Goal: Information Seeking & Learning: Learn about a topic

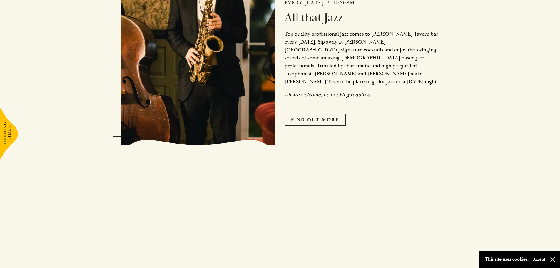
scroll to position [500, 0]
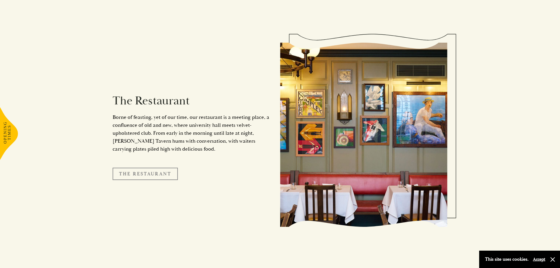
click at [149, 170] on link "The Restaurant" at bounding box center [145, 174] width 65 height 12
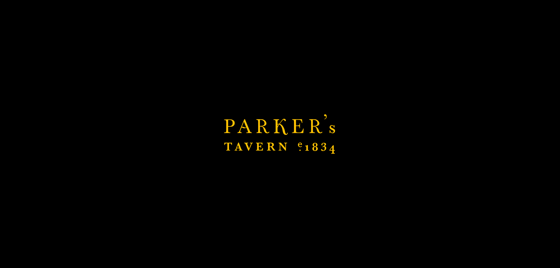
scroll to position [735, 0]
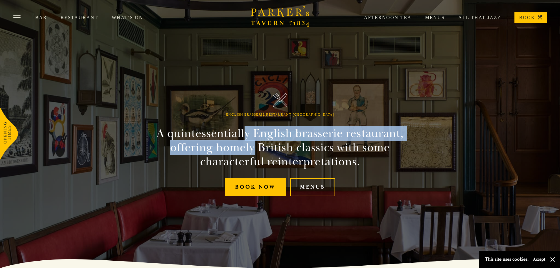
drag, startPoint x: 246, startPoint y: 131, endPoint x: 256, endPoint y: 142, distance: 14.8
click at [256, 142] on h2 "A quintessentially English brasserie restaurant, offering homely British classi…" at bounding box center [280, 147] width 268 height 42
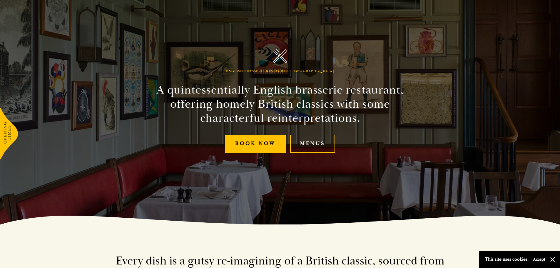
scroll to position [59, 0]
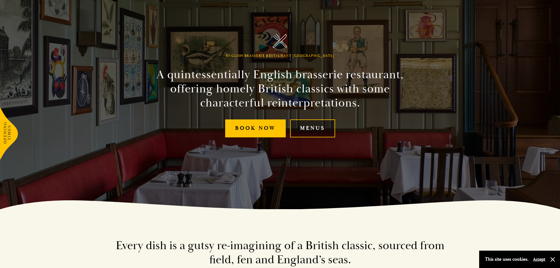
click at [323, 128] on link "Menus" at bounding box center [312, 128] width 45 height 18
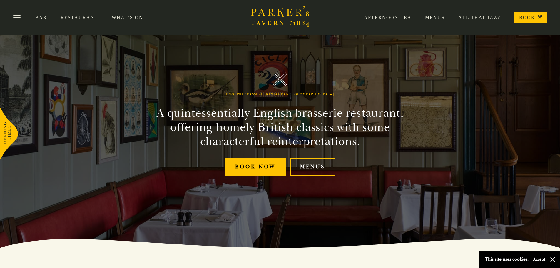
scroll to position [0, 0]
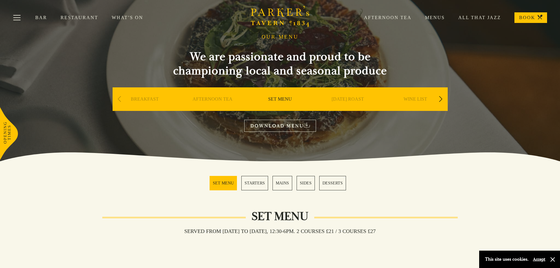
scroll to position [29, 0]
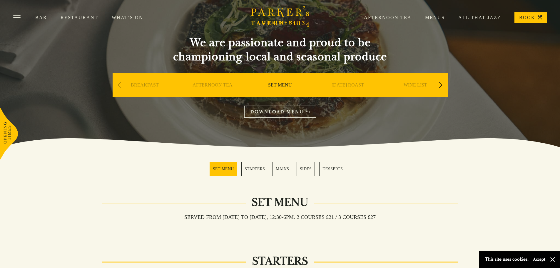
click at [275, 85] on link "SET MENU" at bounding box center [280, 94] width 24 height 24
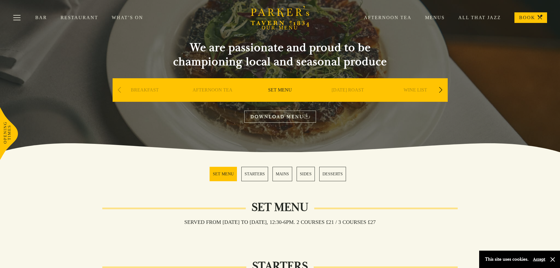
scroll to position [29, 0]
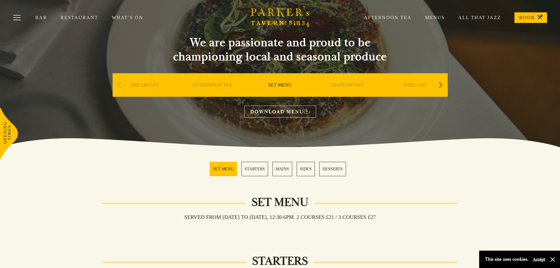
click at [271, 112] on link "DOWNLOAD MENU" at bounding box center [280, 112] width 72 height 12
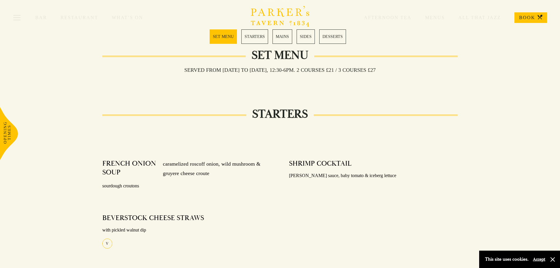
scroll to position [0, 0]
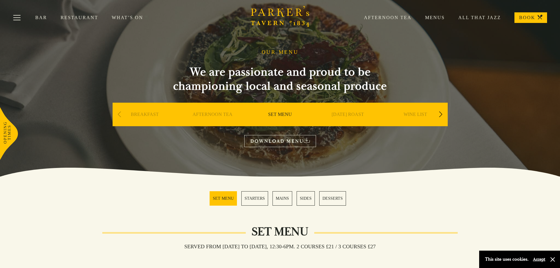
click at [77, 17] on link "Restaurant" at bounding box center [86, 18] width 51 height 6
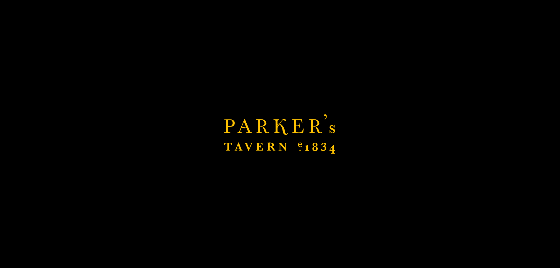
scroll to position [26, 0]
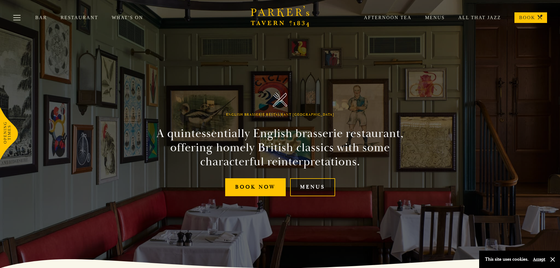
click at [301, 188] on link "Menus" at bounding box center [312, 187] width 45 height 18
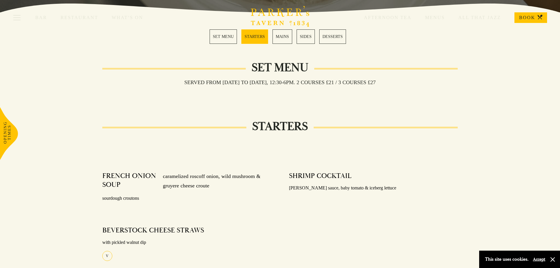
scroll to position [147, 0]
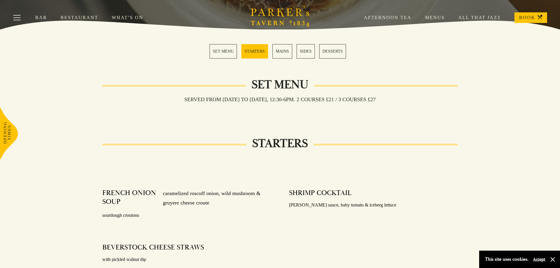
click at [439, 18] on link "Menus" at bounding box center [428, 18] width 33 height 6
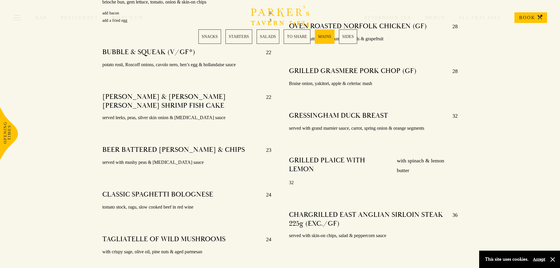
scroll to position [1147, 0]
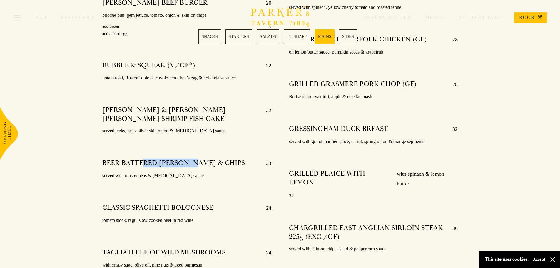
drag, startPoint x: 144, startPoint y: 157, endPoint x: 198, endPoint y: 155, distance: 53.3
click at [198, 158] on h4 "BEER BATTERED HADDOCK & CHIPS" at bounding box center [173, 162] width 143 height 9
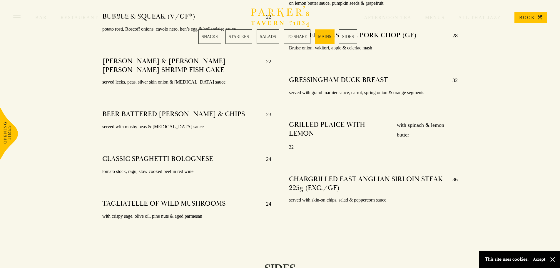
scroll to position [1206, 0]
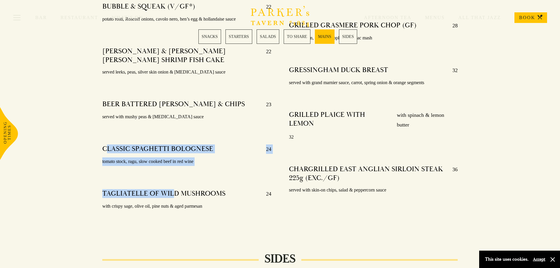
drag, startPoint x: 106, startPoint y: 141, endPoint x: 174, endPoint y: 173, distance: 74.6
click at [174, 173] on div "PARKER’S MUSHROOM & HALLOUMI BURGER (V) 19.5 brioche bun, truffle mayo, gem let…" at bounding box center [187, 55] width 187 height 347
click at [149, 189] on h4 "TAGLIATELLE OF WILD MUSHROOMS" at bounding box center [163, 193] width 123 height 9
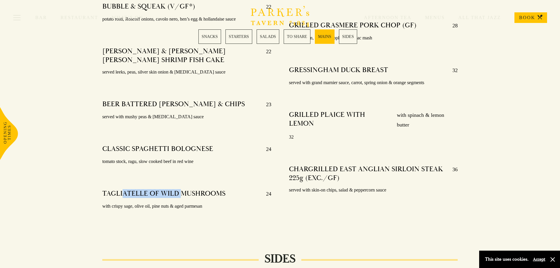
drag, startPoint x: 124, startPoint y: 185, endPoint x: 181, endPoint y: 184, distance: 57.4
click at [181, 189] on h4 "TAGLIATELLE OF WILD MUSHROOMS" at bounding box center [163, 193] width 123 height 9
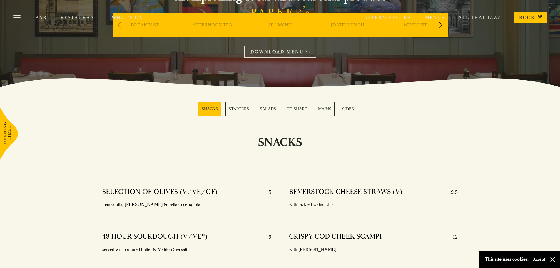
scroll to position [64, 0]
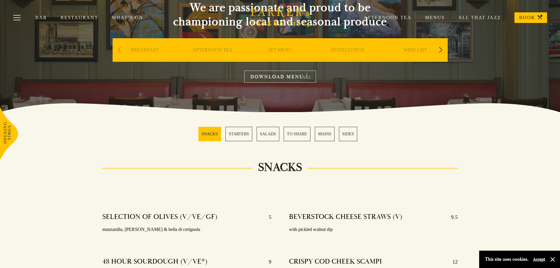
click at [440, 49] on div "Next slide" at bounding box center [441, 50] width 8 height 13
click at [340, 49] on link "A LA CARTE" at bounding box center [347, 59] width 27 height 24
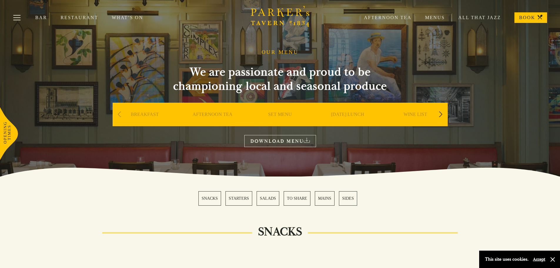
click at [439, 116] on div "Next slide" at bounding box center [441, 114] width 8 height 13
click at [409, 117] on link "DESSERT" at bounding box center [415, 123] width 21 height 24
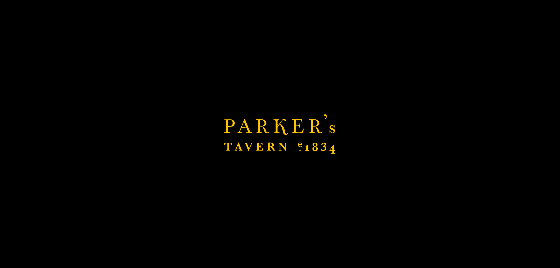
scroll to position [293, 0]
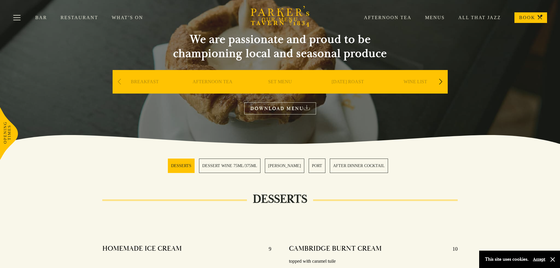
scroll to position [29, 0]
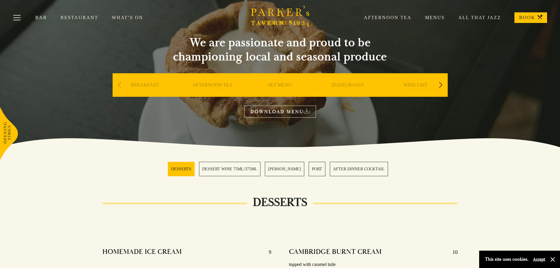
click at [440, 86] on div "Next slide" at bounding box center [441, 85] width 8 height 13
click at [416, 87] on link "A LA CARTE" at bounding box center [415, 94] width 27 height 24
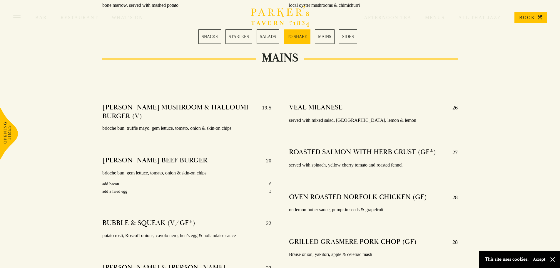
scroll to position [1000, 0]
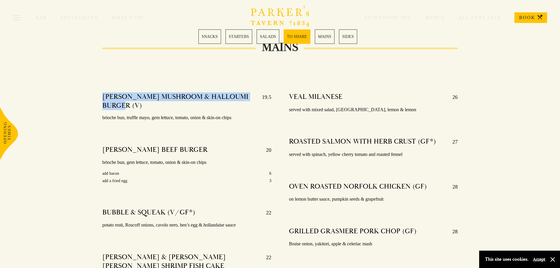
drag, startPoint x: 103, startPoint y: 87, endPoint x: 122, endPoint y: 97, distance: 21.8
click at [122, 97] on h4 "[PERSON_NAME] MUSHROOM & HALLOUMI BURGER (V)" at bounding box center [179, 101] width 154 height 18
click at [111, 99] on h4 "[PERSON_NAME] MUSHROOM & HALLOUMI BURGER (V)" at bounding box center [179, 101] width 154 height 18
drag, startPoint x: 116, startPoint y: 99, endPoint x: 99, endPoint y: 92, distance: 18.3
click at [99, 92] on div "PARKER’S MUSHROOM & HALLOUMI BURGER (V) 19.5 brioche bun, truffle mayo, gem let…" at bounding box center [187, 261] width 187 height 347
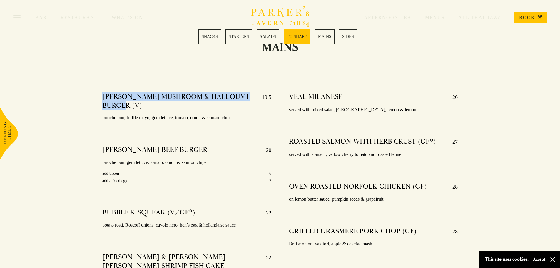
copy h4 "[PERSON_NAME] MUSHROOM & HALLOUMI BURGER (V)"
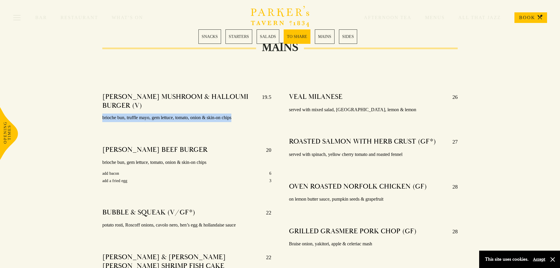
drag, startPoint x: 102, startPoint y: 109, endPoint x: 238, endPoint y: 110, distance: 135.9
click at [238, 114] on p "brioche bun, truffle mayo, gem lettuce, tomato, onion & skin-on chips" at bounding box center [186, 118] width 169 height 9
copy p "brioche bun, truffle mayo, gem lettuce, tomato, onion & skin-on chips"
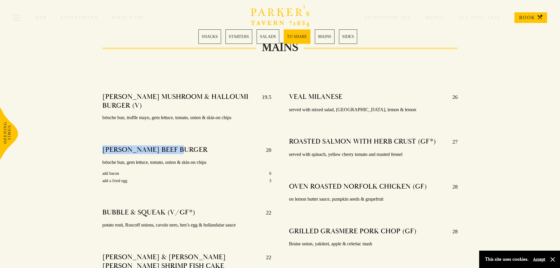
drag, startPoint x: 102, startPoint y: 140, endPoint x: 184, endPoint y: 136, distance: 82.7
click at [184, 136] on div "PARKER’S MUSHROOM & HALLOUMI BURGER (V) 19.5 brioche bun, truffle mayo, gem let…" at bounding box center [187, 261] width 187 height 347
copy h4 "[PERSON_NAME] BEEF BURGER"
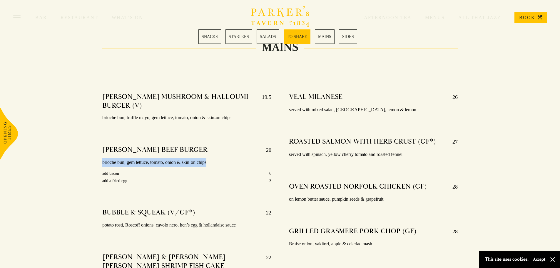
drag, startPoint x: 102, startPoint y: 154, endPoint x: 229, endPoint y: 153, distance: 127.0
click at [229, 158] on p "brioche bun, gem lettuce, tomato, onion & skin-on chips" at bounding box center [186, 162] width 169 height 9
copy p "brioche bun, gem lettuce, tomato, onion & skin-on chips"
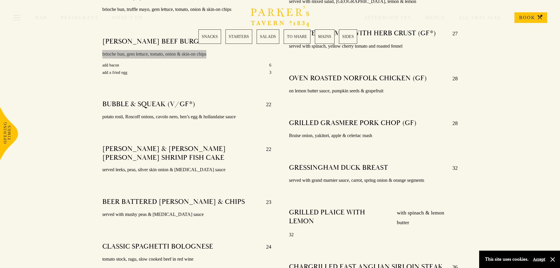
scroll to position [1117, 0]
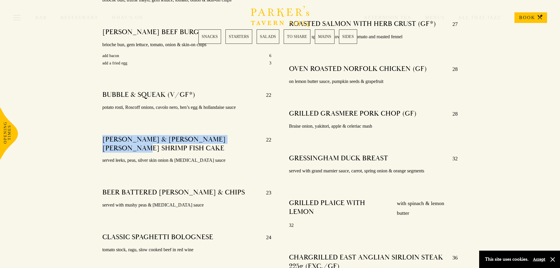
drag, startPoint x: 110, startPoint y: 132, endPoint x: 132, endPoint y: 139, distance: 23.1
click at [132, 139] on div "PARKER’S MUSHROOM & HALLOUMI BURGER (V) 19.5 brioche bun, truffle mayo, gem let…" at bounding box center [187, 144] width 187 height 347
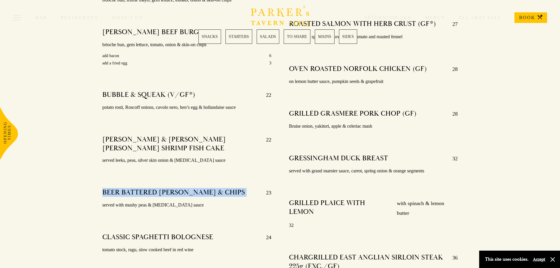
drag, startPoint x: 104, startPoint y: 181, endPoint x: 246, endPoint y: 187, distance: 143.0
click at [246, 188] on div "BEER BATTERED HADDOCK & CHIPS 23" at bounding box center [186, 192] width 169 height 9
copy h4 "BEER BATTERED [PERSON_NAME] & CHIPS"
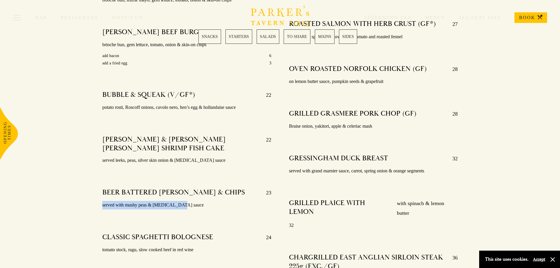
drag, startPoint x: 101, startPoint y: 197, endPoint x: 194, endPoint y: 199, distance: 93.8
click at [194, 199] on div "PARKER’S MUSHROOM & HALLOUMI BURGER (V) 19.5 brioche bun, truffle mayo, gem let…" at bounding box center [187, 144] width 187 height 347
copy p "served with mushy peas & [MEDICAL_DATA] sauce"
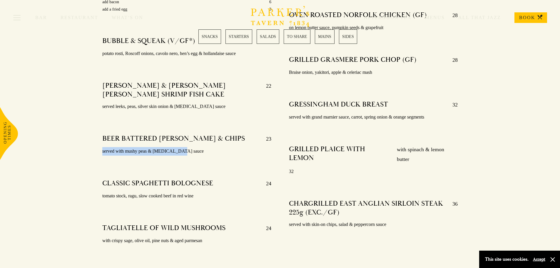
scroll to position [1176, 0]
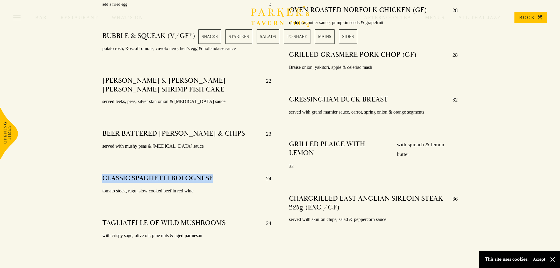
drag, startPoint x: 102, startPoint y: 168, endPoint x: 211, endPoint y: 165, distance: 109.1
click at [211, 170] on div "CLASSIC SPAGHETTI BOLOGNESE 24 tomato stock, ragu, slow cooked beef in red wine" at bounding box center [186, 185] width 169 height 30
copy h4 "CLASSIC SPAGHETTI BOLOGNESE"
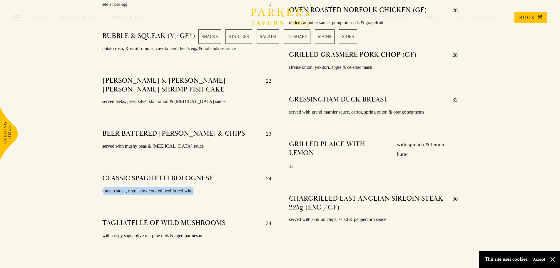
drag, startPoint x: 103, startPoint y: 184, endPoint x: 197, endPoint y: 181, distance: 94.4
click at [197, 187] on p "tomato stock, ragu, slow cooked beef in red wine" at bounding box center [186, 191] width 169 height 9
click at [103, 187] on p "tomato stock, ragu, slow cooked beef in red wine" at bounding box center [186, 191] width 169 height 9
drag, startPoint x: 102, startPoint y: 183, endPoint x: 198, endPoint y: 183, distance: 96.2
click at [198, 183] on div "PARKER’S MUSHROOM & HALLOUMI BURGER (V) 19.5 brioche bun, truffle mayo, gem let…" at bounding box center [187, 85] width 187 height 347
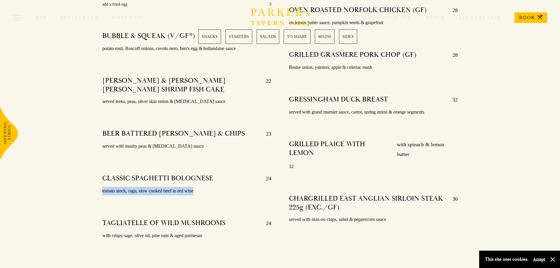
copy p "tomato stock, ragu, slow cooked beef in red wine"
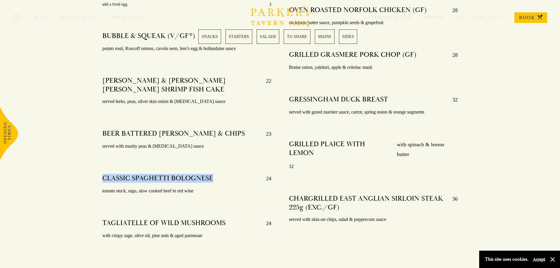
drag, startPoint x: 102, startPoint y: 169, endPoint x: 216, endPoint y: 169, distance: 113.5
click at [216, 174] on div "CLASSIC SPAGHETTI BOLOGNESE 24" at bounding box center [186, 178] width 169 height 9
copy h4 "CLASSIC SPAGHETTI BOLOGNESE"
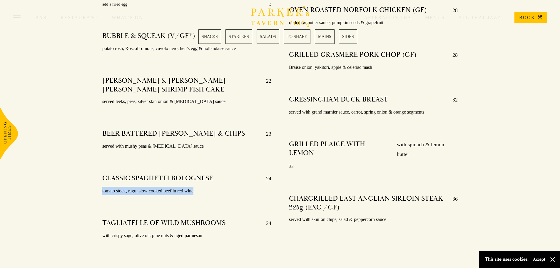
drag, startPoint x: 101, startPoint y: 184, endPoint x: 211, endPoint y: 186, distance: 110.0
click at [211, 186] on div "PARKER’S MUSHROOM & HALLOUMI BURGER (V) 19.5 brioche bun, truffle mayo, gem let…" at bounding box center [187, 85] width 187 height 347
copy p "tomato stock, ragu, slow cooked beef in red wine"
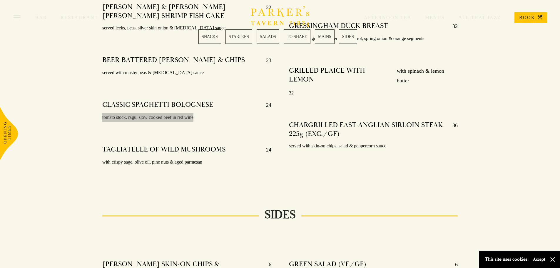
scroll to position [1264, 0]
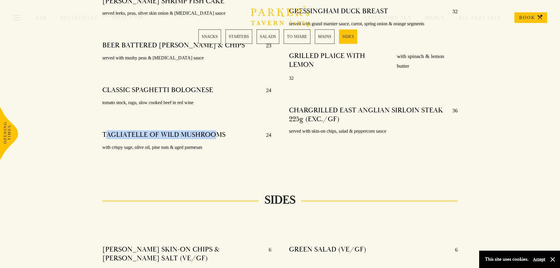
drag, startPoint x: 106, startPoint y: 125, endPoint x: 217, endPoint y: 123, distance: 110.6
click at [217, 130] on h4 "TAGLIATELLE OF WILD MUSHROOMS" at bounding box center [163, 134] width 123 height 9
click at [152, 132] on div "TAGLIATELLE OF WILD MUSHROOMS 24 with crispy sage, olive oil, pine nuts & aged …" at bounding box center [186, 141] width 169 height 30
drag, startPoint x: 97, startPoint y: 125, endPoint x: 234, endPoint y: 126, distance: 136.7
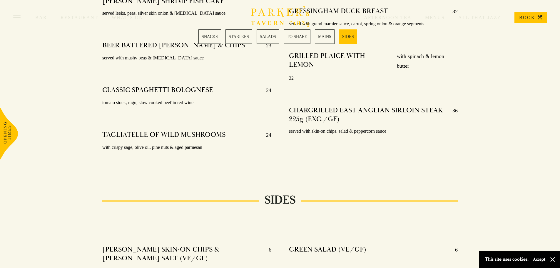
click at [111, 143] on p "with crispy sage, olive oil, pine nuts & aged parmesan" at bounding box center [186, 147] width 169 height 9
drag, startPoint x: 103, startPoint y: 126, endPoint x: 259, endPoint y: 121, distance: 156.5
click at [259, 126] on div "TAGLIATELLE OF WILD MUSHROOMS 24 with crispy sage, olive oil, pine nuts & aged …" at bounding box center [186, 141] width 169 height 30
drag, startPoint x: 101, startPoint y: 138, endPoint x: 211, endPoint y: 136, distance: 110.0
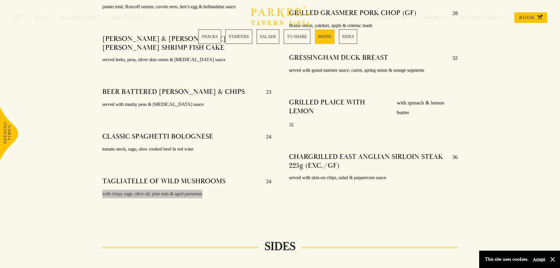
scroll to position [1123, 0]
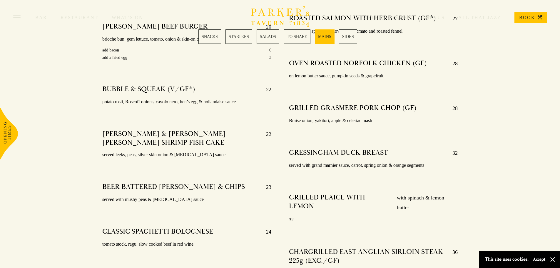
click at [271, 37] on link "SALADS" at bounding box center [268, 36] width 23 height 14
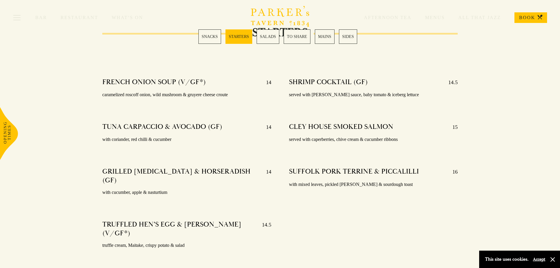
scroll to position [447, 0]
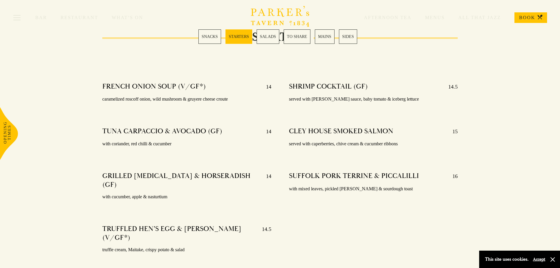
click at [322, 34] on div "Bar Restaurant What’s On Afternoon Tea Menus All That Jazz BOOK" at bounding box center [280, 17] width 560 height 35
click at [323, 38] on link "MAINS" at bounding box center [325, 36] width 20 height 14
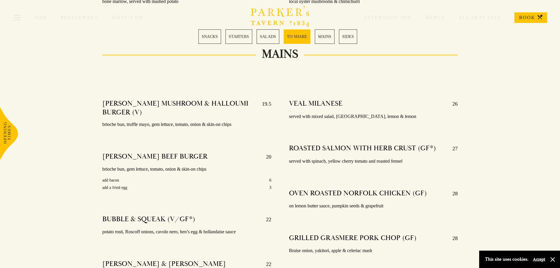
scroll to position [980, 0]
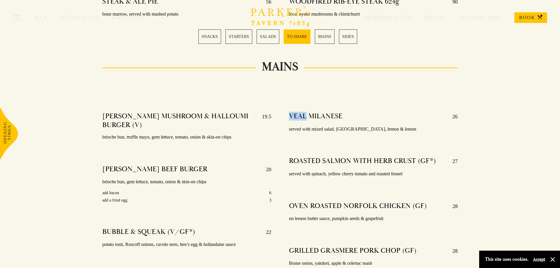
drag, startPoint x: 290, startPoint y: 108, endPoint x: 305, endPoint y: 107, distance: 15.0
click at [305, 112] on h4 "VEAL MILANESE" at bounding box center [316, 116] width 54 height 9
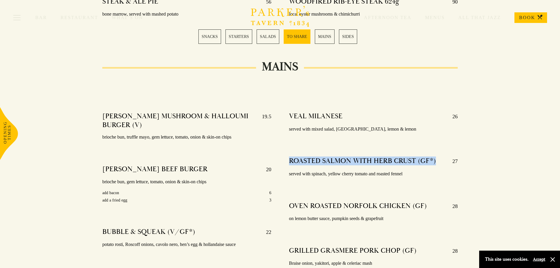
drag, startPoint x: 288, startPoint y: 154, endPoint x: 440, endPoint y: 144, distance: 152.1
click at [306, 156] on h4 "ROASTED SALMON WITH HERB CRUST (GF*)" at bounding box center [362, 160] width 147 height 9
drag, startPoint x: 289, startPoint y: 152, endPoint x: 454, endPoint y: 148, distance: 165.0
click at [454, 156] on div "ROASTED SALMON WITH HERB CRUST (GF*) 27" at bounding box center [373, 160] width 169 height 9
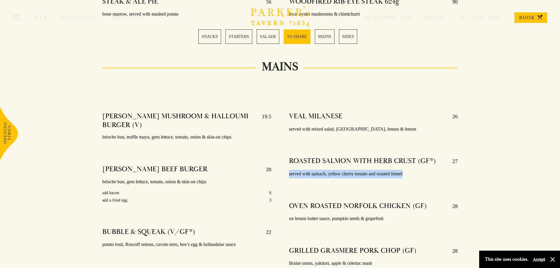
drag, startPoint x: 288, startPoint y: 166, endPoint x: 410, endPoint y: 167, distance: 122.9
click at [262, 35] on link "SALADS" at bounding box center [268, 36] width 23 height 14
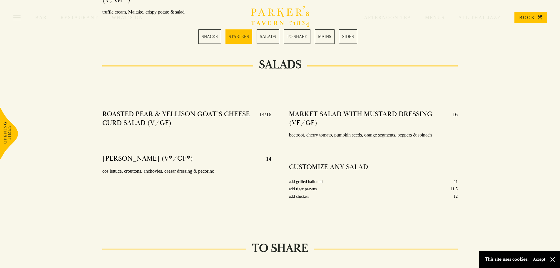
scroll to position [682, 0]
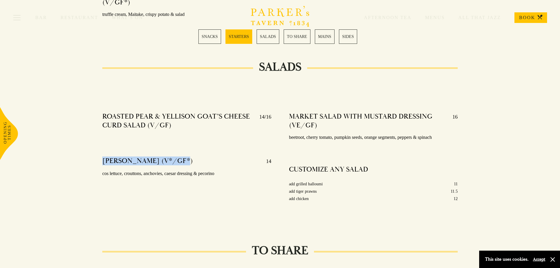
drag, startPoint x: 101, startPoint y: 153, endPoint x: 194, endPoint y: 151, distance: 92.9
click at [194, 151] on div "ROASTED PEAR & YELLISON GOAT’S CHEESE CURD SALAD (V/GF) 14/16 CAESAR SALAD (V*/…" at bounding box center [187, 165] width 187 height 114
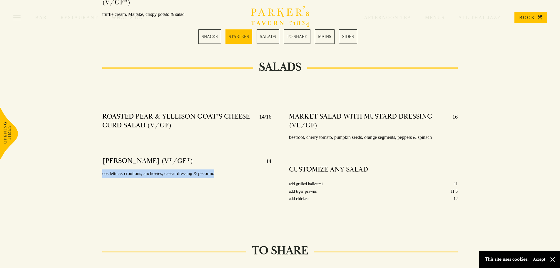
drag, startPoint x: 101, startPoint y: 164, endPoint x: 232, endPoint y: 165, distance: 130.6
click at [232, 165] on div "ROASTED PEAR & YELLISON GOAT’S CHEESE CURD SALAD (V/GF) 14/16 CAESAR SALAD (V*/…" at bounding box center [187, 165] width 187 height 114
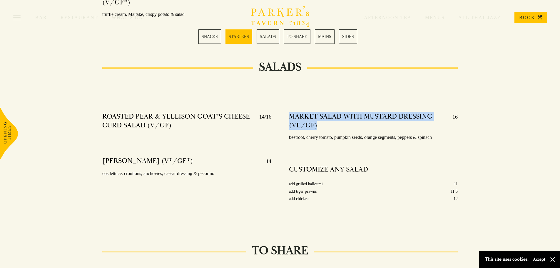
drag, startPoint x: 287, startPoint y: 106, endPoint x: 366, endPoint y: 117, distance: 79.5
click at [366, 117] on div "MARKET SALAD WITH MUSTARD DRESSING (VE/GF) 16 beetroot, cherry tomato, pumpkin …" at bounding box center [373, 165] width 187 height 114
click at [320, 114] on h4 "MARKET SALAD WITH MUSTARD DRESSING (VE/GF)" at bounding box center [368, 121] width 158 height 18
drag, startPoint x: 287, startPoint y: 105, endPoint x: 318, endPoint y: 118, distance: 33.9
click at [318, 118] on div "MARKET SALAD WITH MUSTARD DRESSING (VE/GF) 16 beetroot, cherry tomato, pumpkin …" at bounding box center [373, 165] width 187 height 114
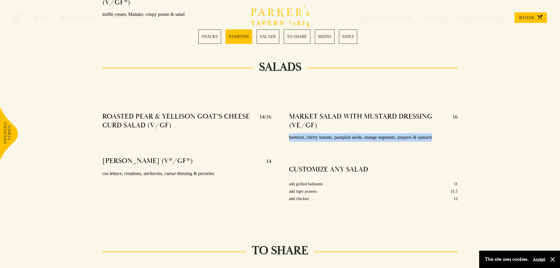
drag, startPoint x: 286, startPoint y: 129, endPoint x: 447, endPoint y: 130, distance: 161.1
click at [447, 130] on div "MARKET SALAD WITH MUSTARD DRESSING (VE/GF) 16 beetroot, cherry tomato, pumpkin …" at bounding box center [373, 165] width 187 height 114
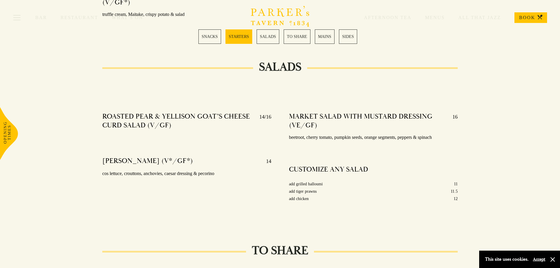
click at [228, 191] on div "ROASTED PEAR & YELLISON GOAT’S CHEESE CURD SALAD (V/GF) 14/16 CAESAR SALAD (V*/…" at bounding box center [187, 165] width 187 height 114
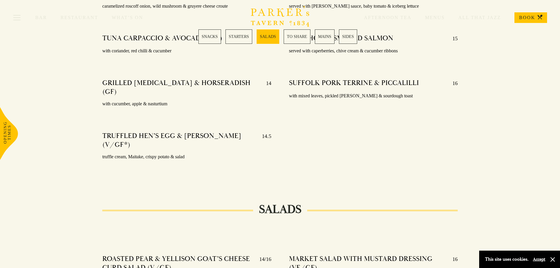
scroll to position [529, 0]
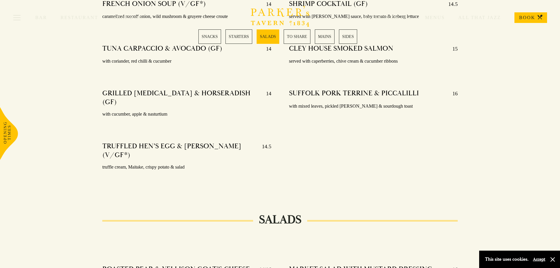
click at [246, 36] on link "STARTERS" at bounding box center [239, 36] width 27 height 14
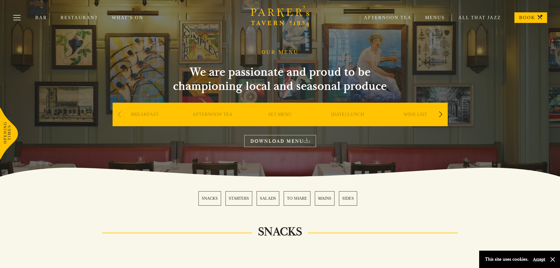
click at [440, 114] on div "Next slide" at bounding box center [441, 114] width 8 height 13
click at [348, 116] on link "DESSERT" at bounding box center [348, 123] width 21 height 24
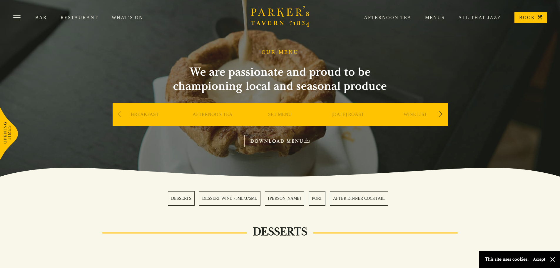
click at [437, 113] on div "Next slide" at bounding box center [441, 114] width 8 height 13
click at [353, 113] on link "A LA CARTE" at bounding box center [347, 123] width 27 height 24
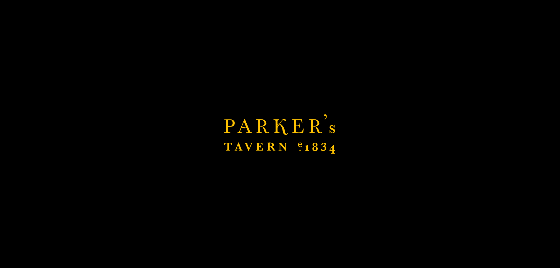
scroll to position [107, 0]
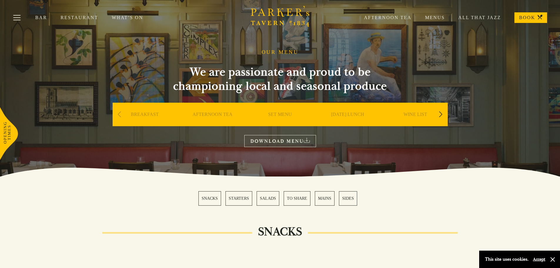
click at [283, 139] on link "DOWNLOAD MENU" at bounding box center [280, 141] width 72 height 12
